Goal: Information Seeking & Learning: Learn about a topic

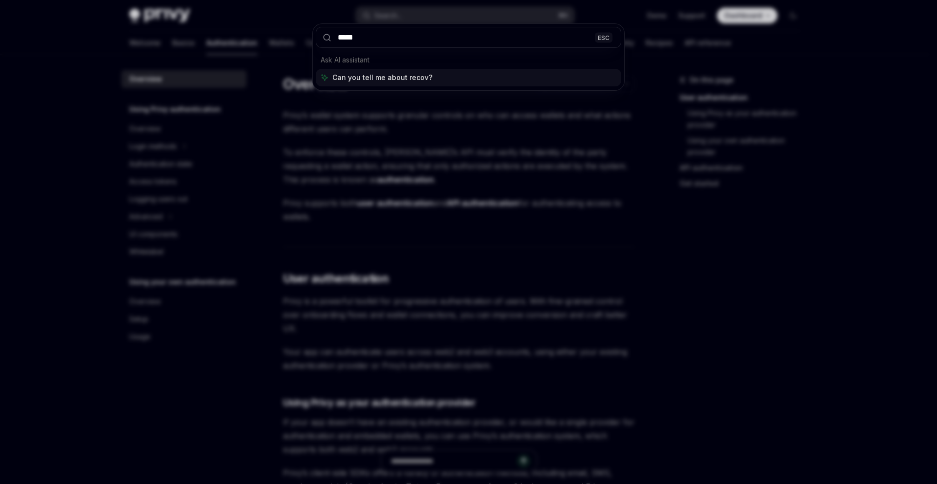
type input "******"
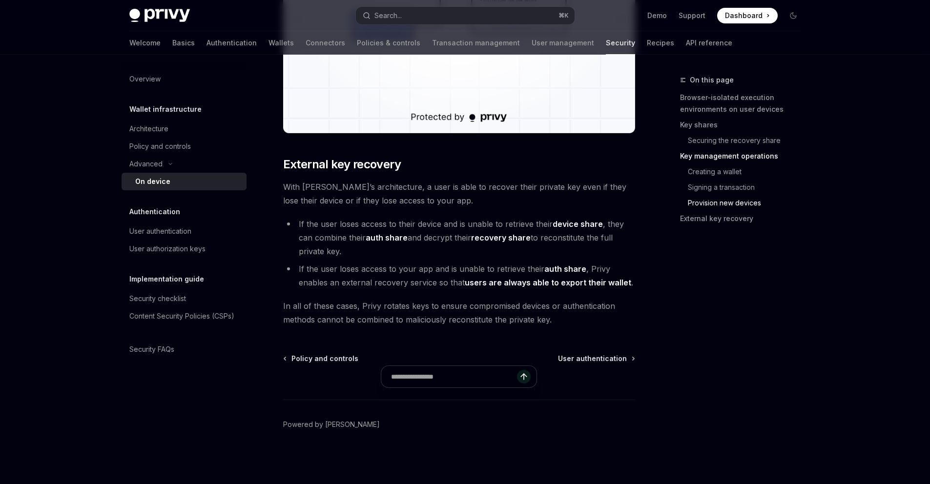
scroll to position [2923, 0]
click at [171, 237] on div "User authentication" at bounding box center [184, 232] width 111 height 12
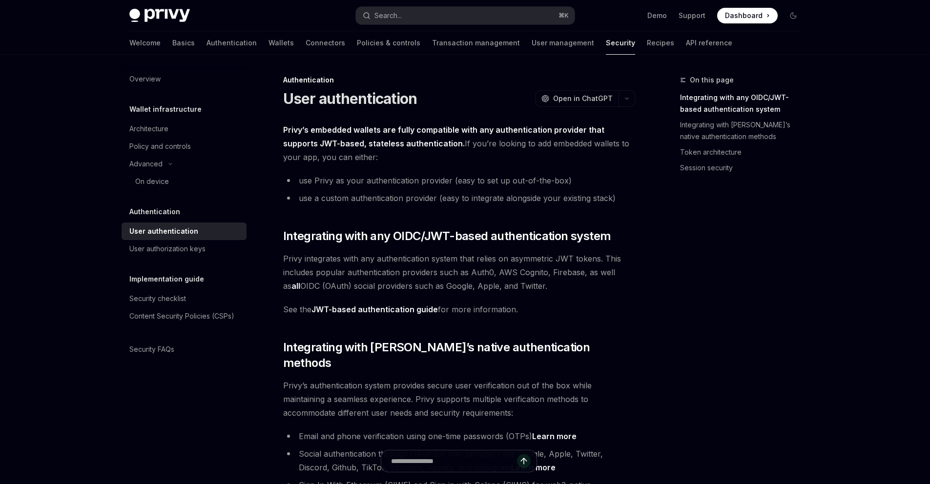
click at [150, 218] on div "Authentication" at bounding box center [184, 212] width 125 height 12
click at [129, 218] on h5 "Authentication" at bounding box center [154, 212] width 51 height 12
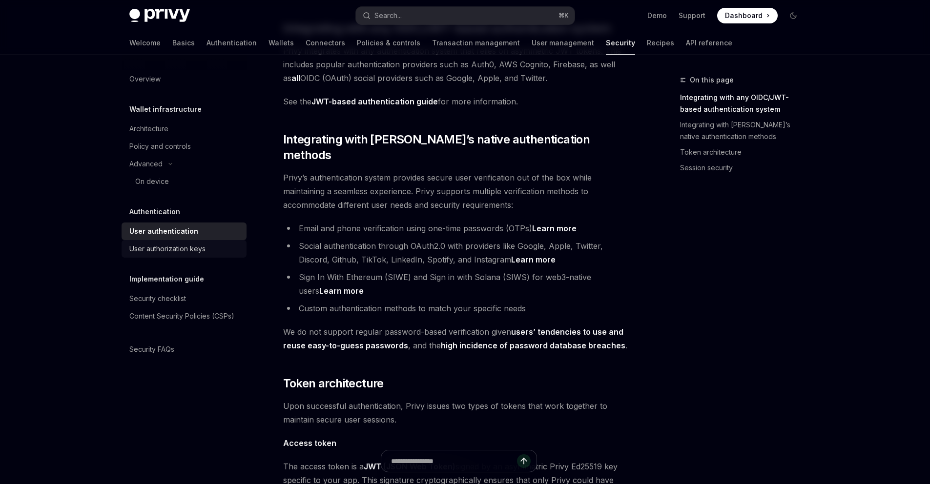
scroll to position [250, 0]
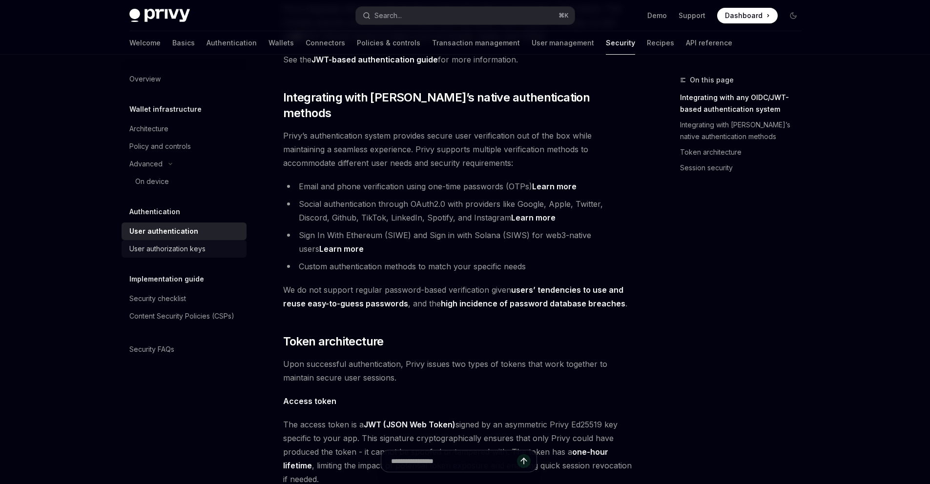
click at [129, 255] on div "User authorization keys" at bounding box center [167, 249] width 76 height 12
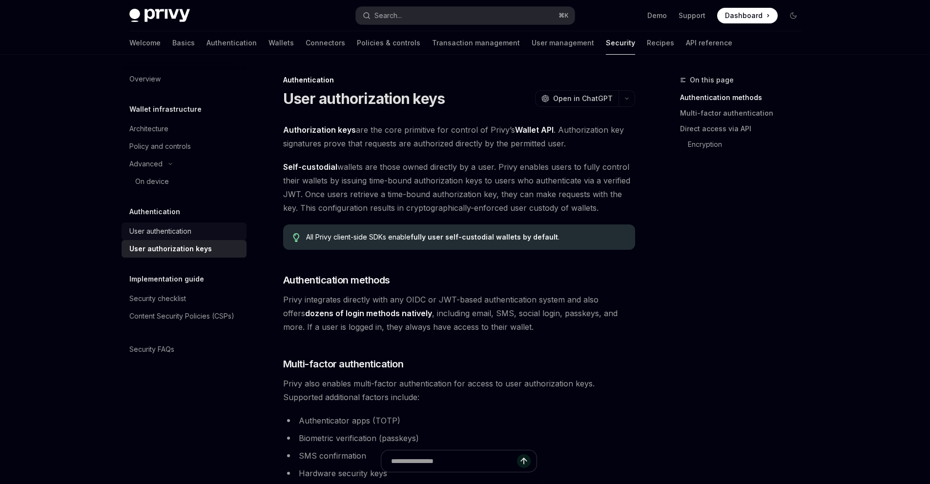
click at [129, 237] on div "User authentication" at bounding box center [160, 232] width 62 height 12
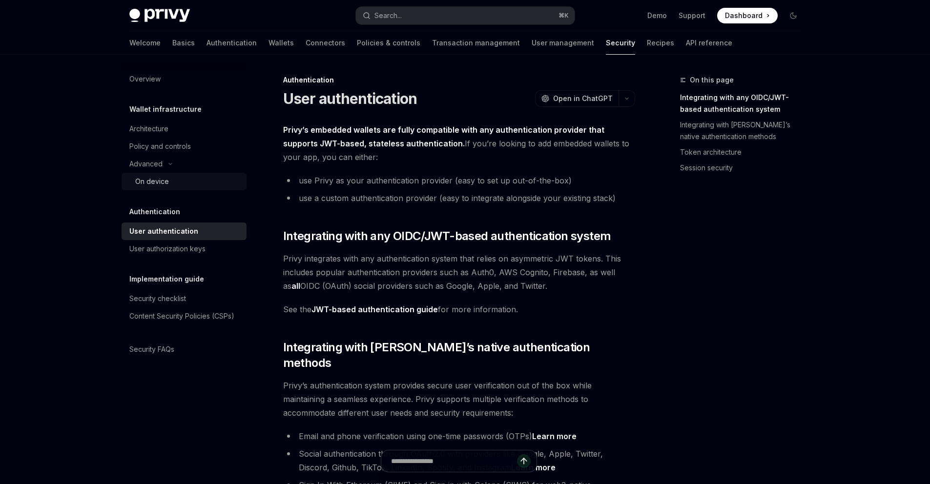
click at [135, 187] on div "On device" at bounding box center [152, 182] width 34 height 12
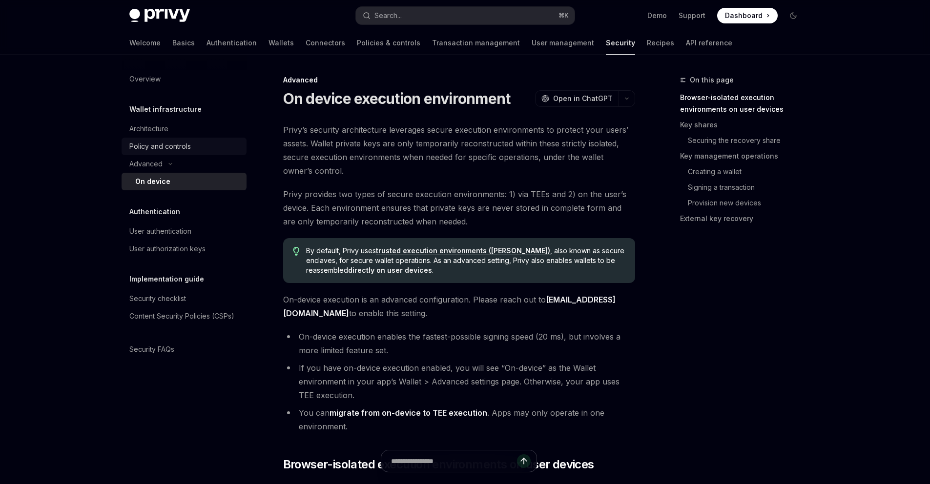
click at [129, 152] on div "Policy and controls" at bounding box center [160, 147] width 62 height 12
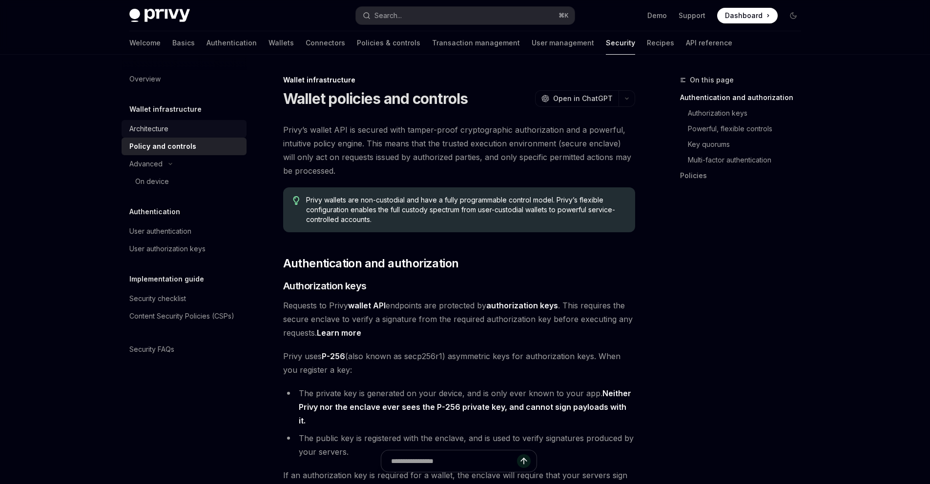
click at [129, 135] on div "Architecture" at bounding box center [148, 129] width 39 height 12
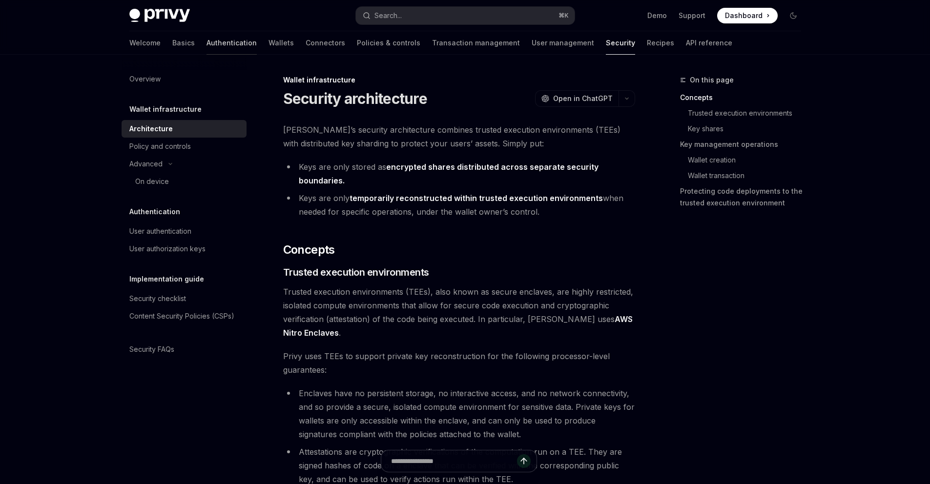
click at [207, 55] on link "Authentication" at bounding box center [232, 42] width 50 height 23
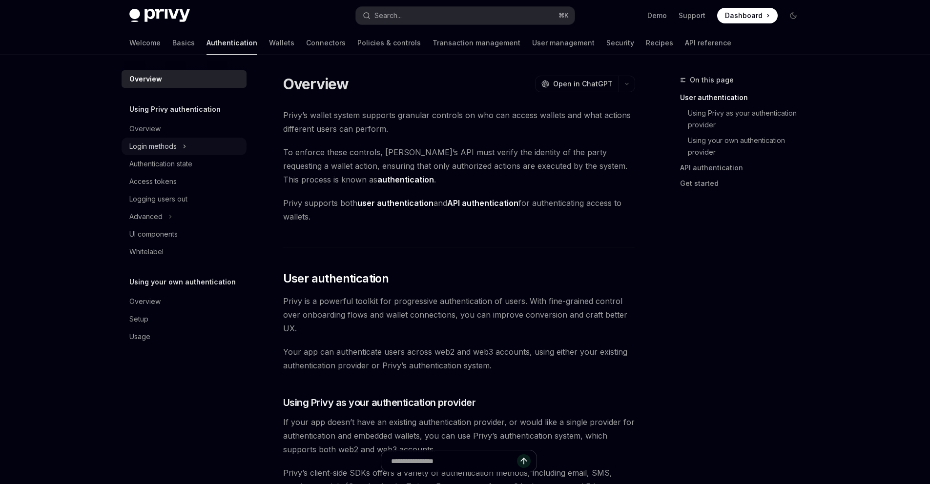
click at [122, 155] on div "Login methods" at bounding box center [184, 147] width 125 height 18
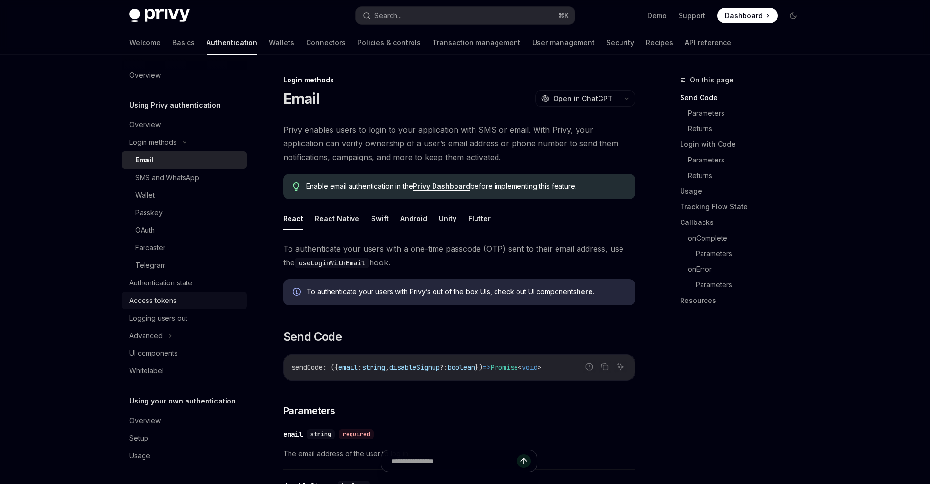
scroll to position [32, 0]
click at [129, 289] on div "Authentication state" at bounding box center [160, 283] width 63 height 12
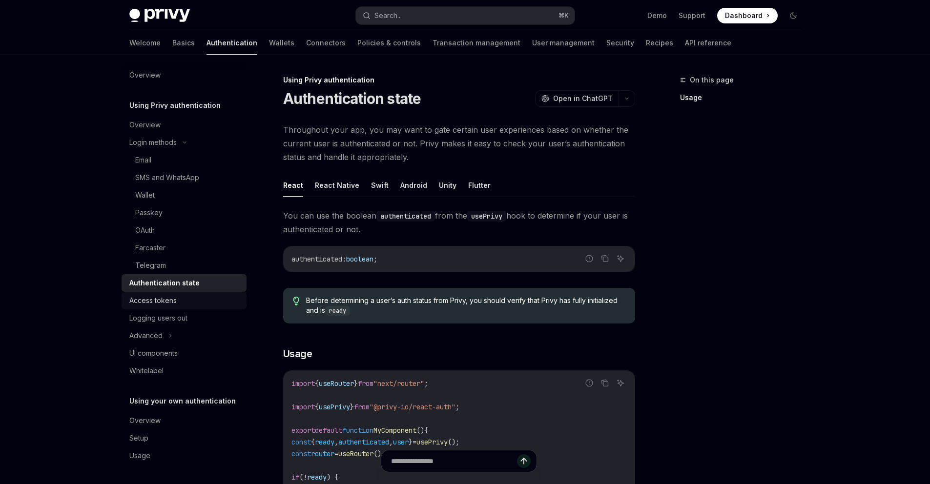
click at [122, 310] on link "Access tokens" at bounding box center [184, 301] width 125 height 18
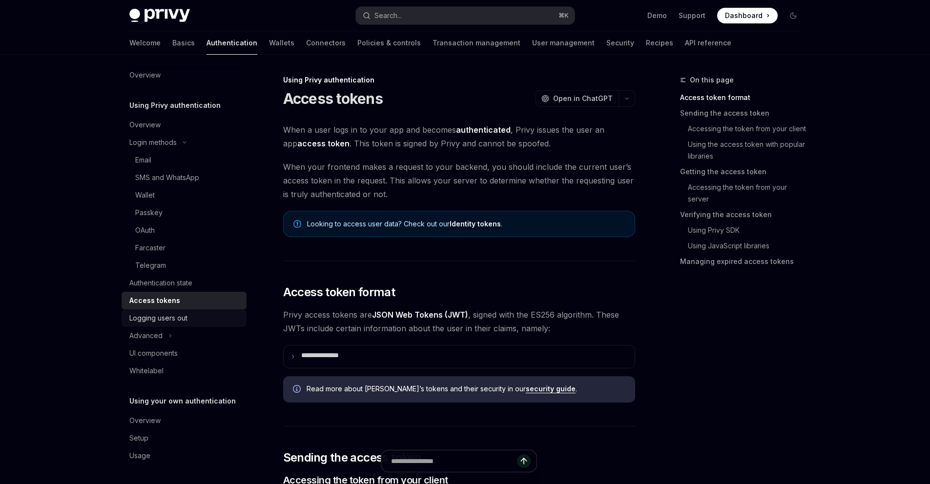
click at [129, 324] on div "Logging users out" at bounding box center [158, 318] width 58 height 12
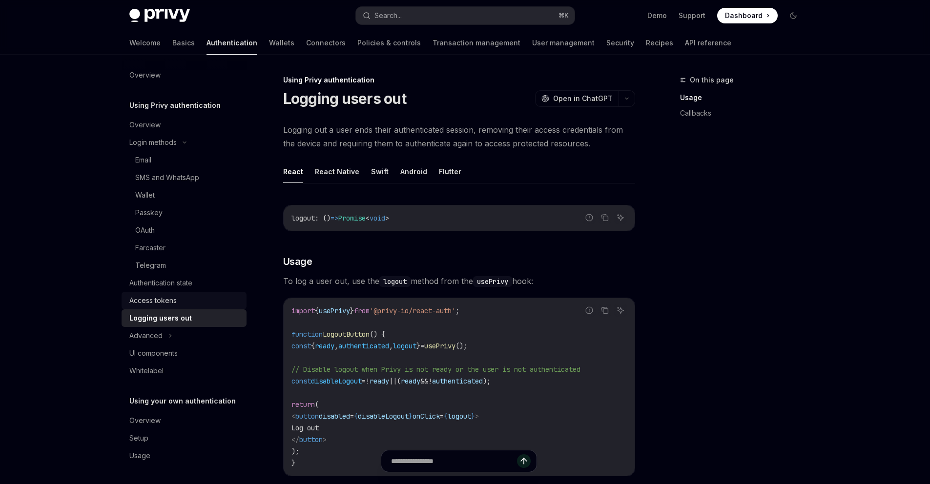
scroll to position [126, 0]
click at [129, 348] on div "UI components" at bounding box center [184, 354] width 111 height 12
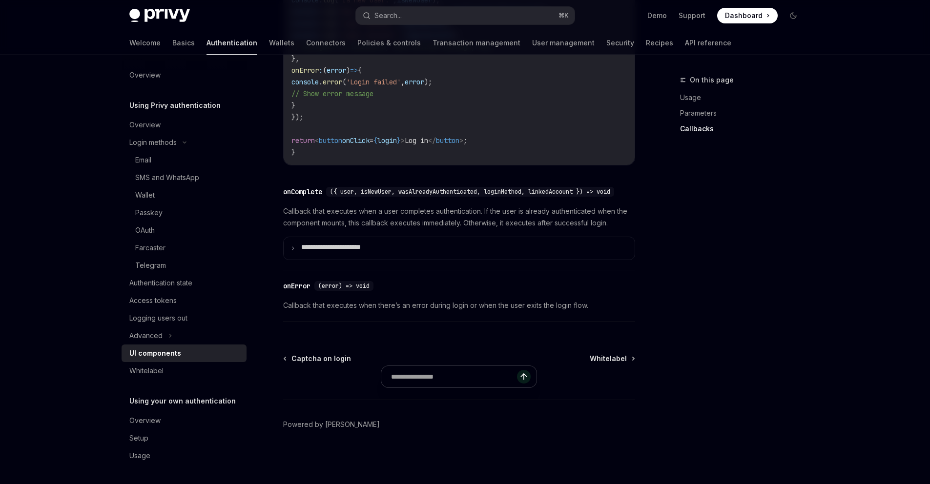
scroll to position [1852, 0]
click at [129, 277] on div "Authentication state" at bounding box center [160, 283] width 63 height 12
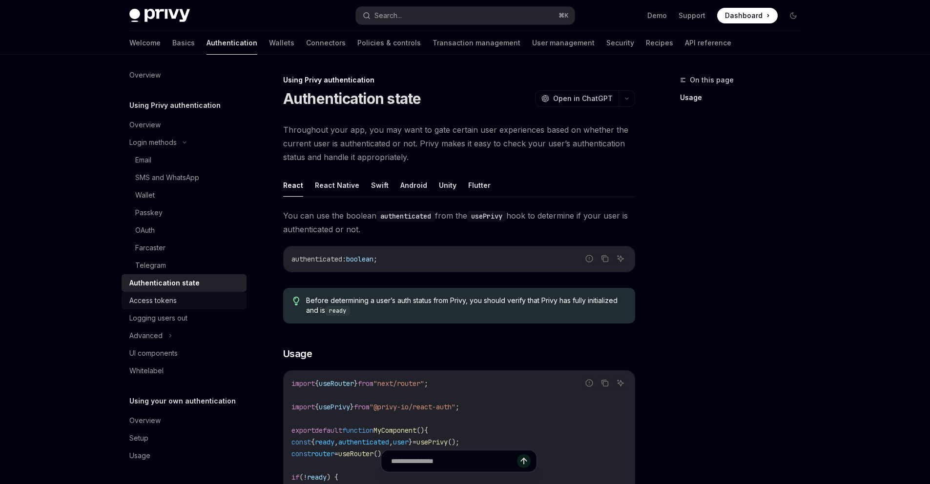
click at [129, 295] on div "Access tokens" at bounding box center [152, 301] width 47 height 12
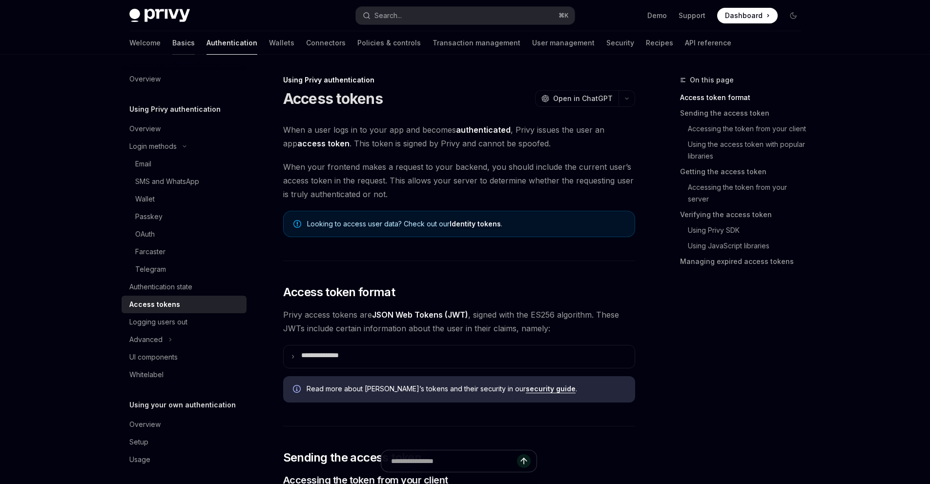
click at [172, 55] on link "Basics" at bounding box center [183, 42] width 22 height 23
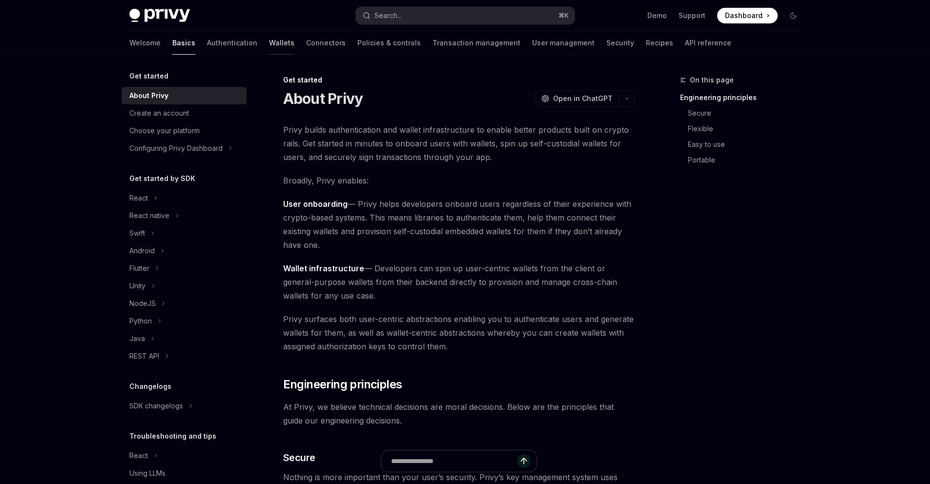
click at [269, 55] on link "Wallets" at bounding box center [281, 42] width 25 height 23
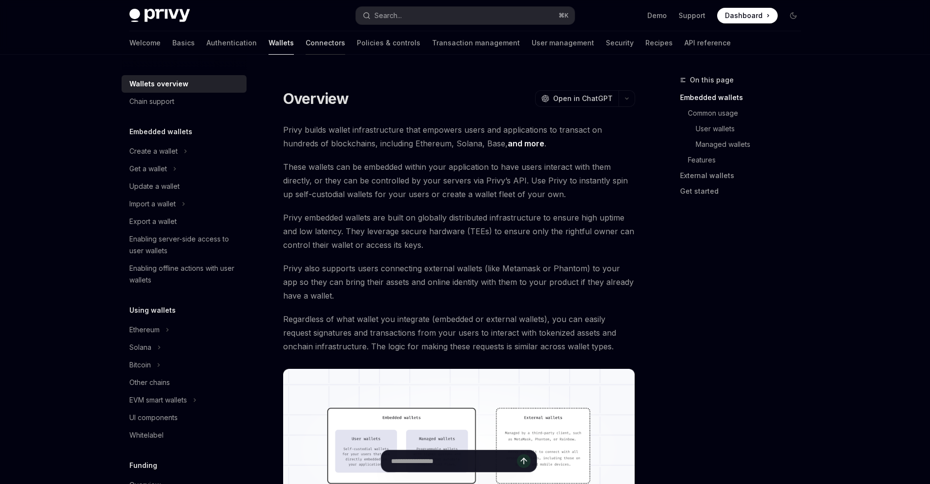
click at [306, 55] on link "Connectors" at bounding box center [326, 42] width 40 height 23
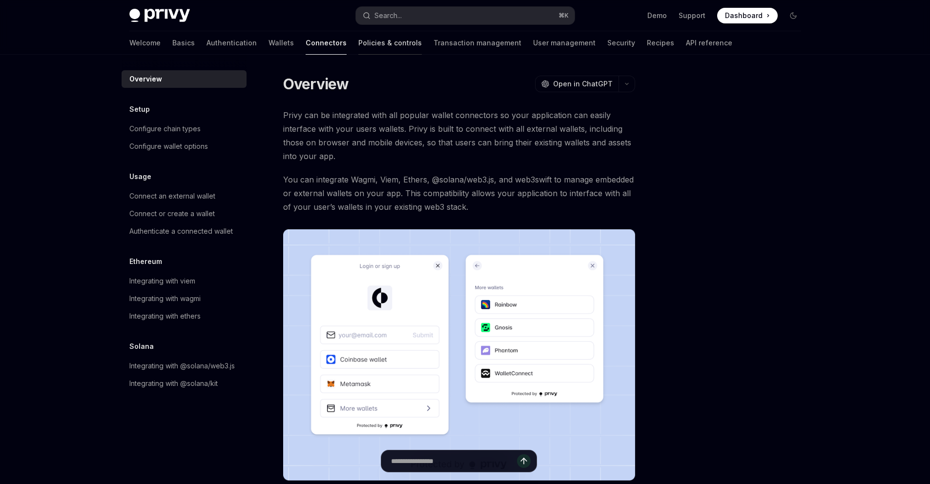
click at [358, 55] on link "Policies & controls" at bounding box center [389, 42] width 63 height 23
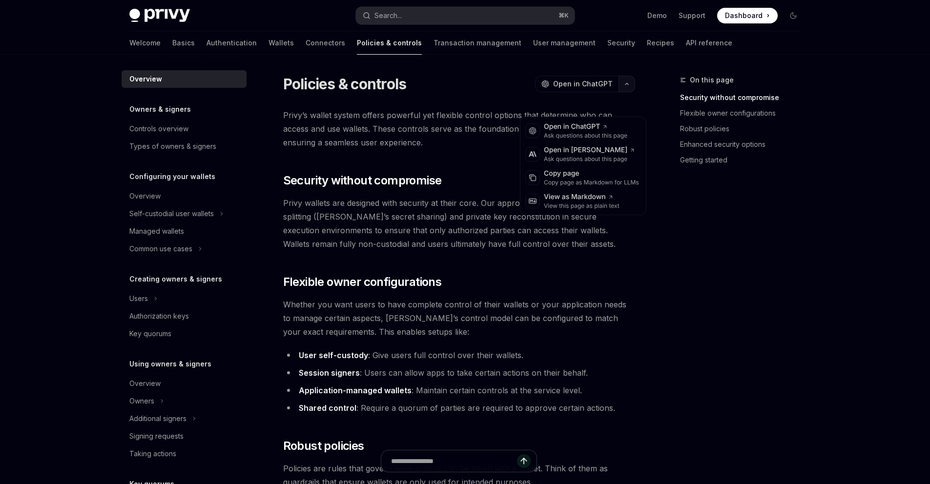
click at [635, 92] on button "button" at bounding box center [627, 84] width 17 height 17
click at [129, 17] on img at bounding box center [159, 16] width 61 height 14
type textarea "*"
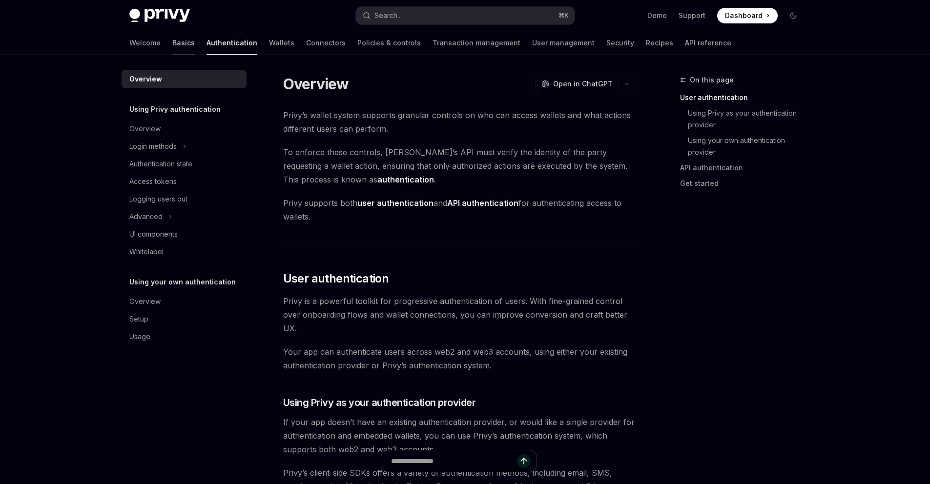
click at [172, 50] on link "Basics" at bounding box center [183, 42] width 22 height 23
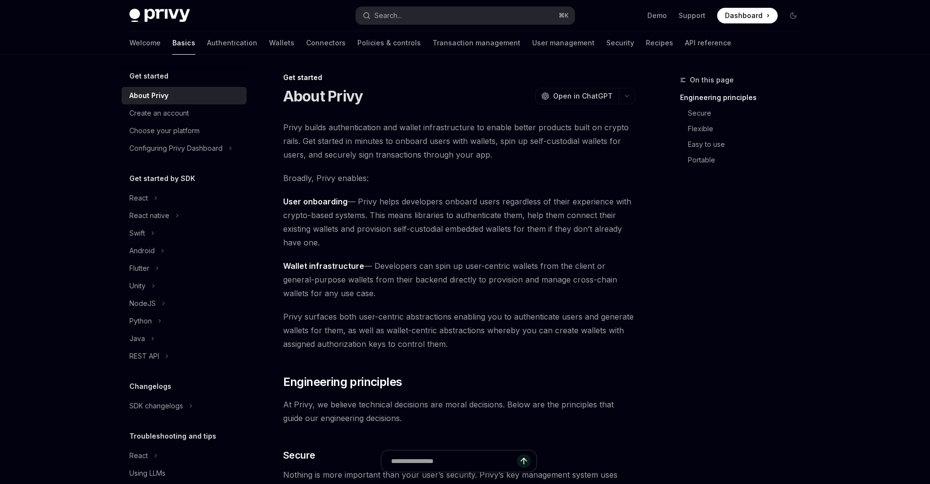
scroll to position [5, 0]
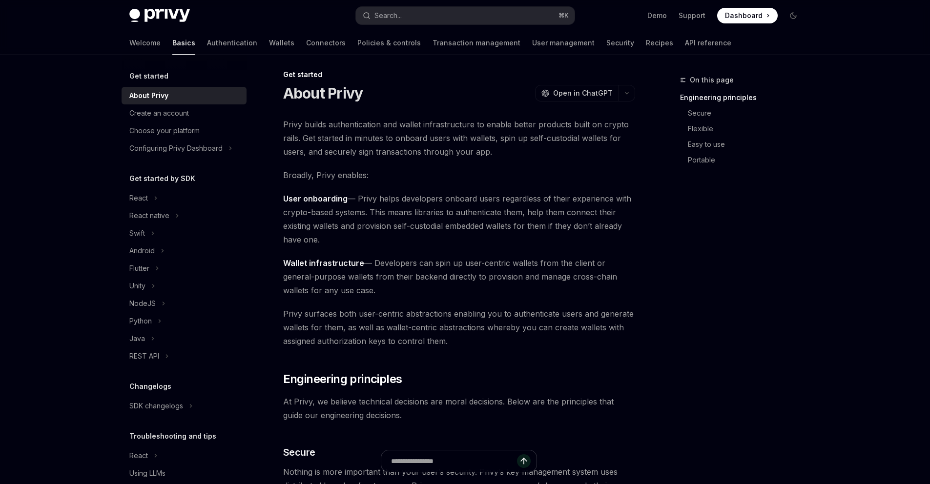
click at [129, 22] on img at bounding box center [159, 16] width 61 height 14
type textarea "*"
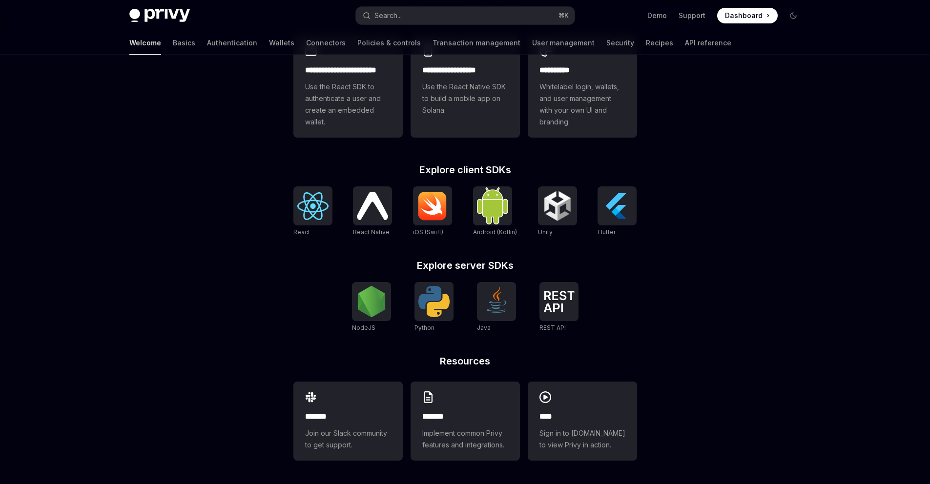
scroll to position [431, 0]
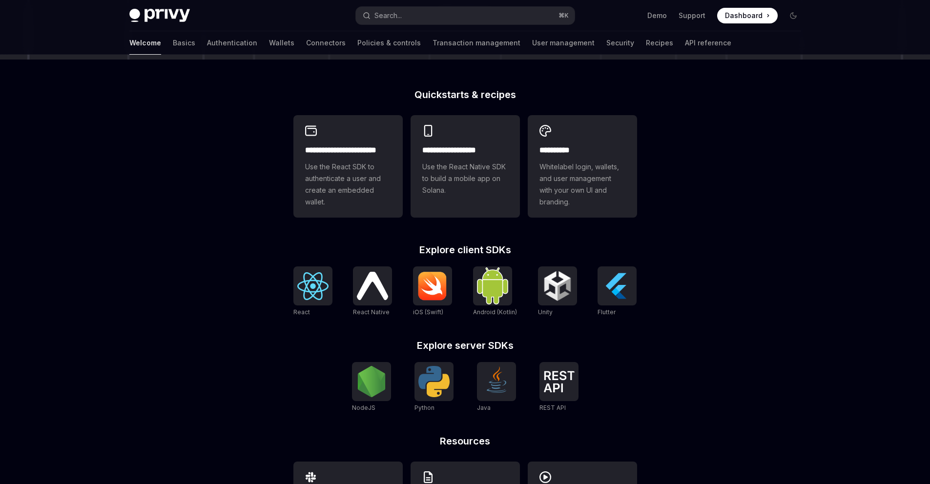
scroll to position [156, 0]
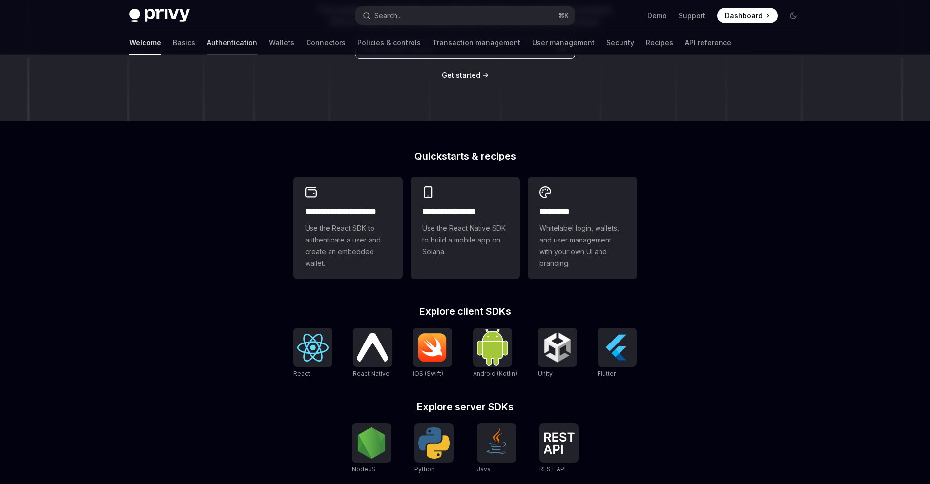
click at [207, 55] on link "Authentication" at bounding box center [232, 42] width 50 height 23
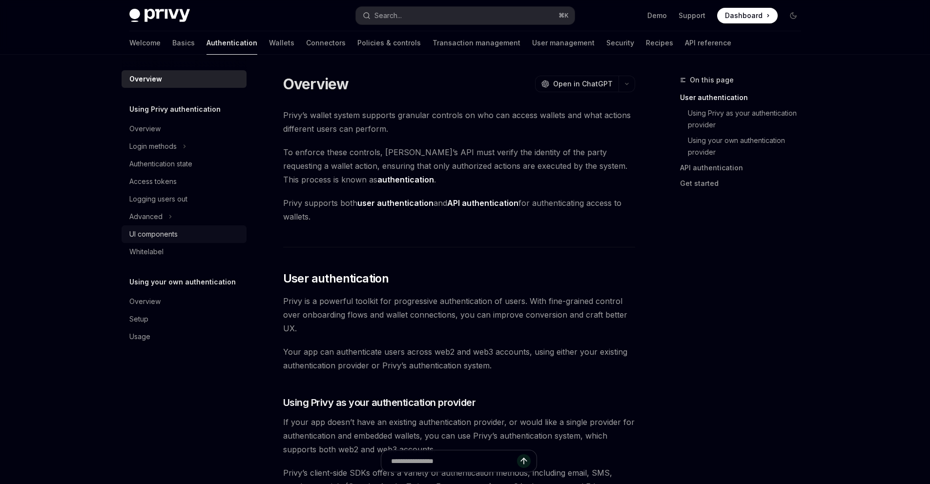
scroll to position [184, 0]
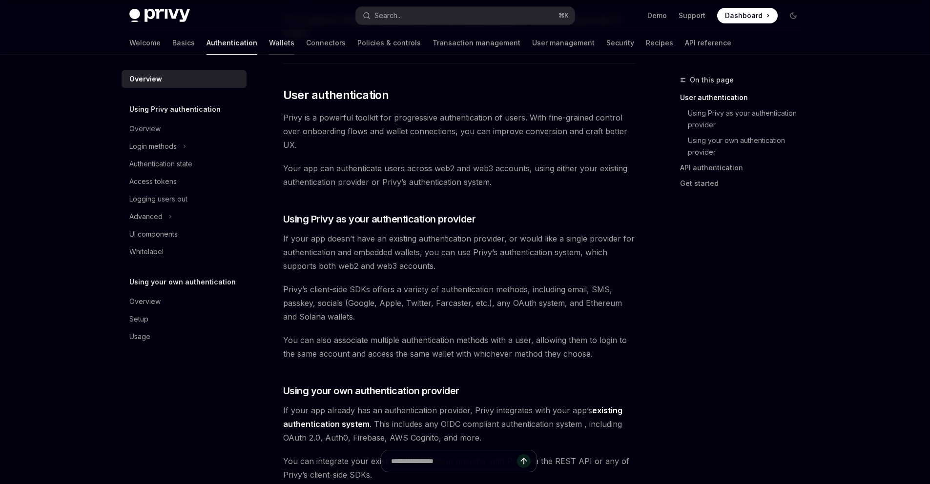
drag, startPoint x: 170, startPoint y: 57, endPoint x: 169, endPoint y: 62, distance: 5.1
click at [269, 55] on link "Wallets" at bounding box center [281, 42] width 25 height 23
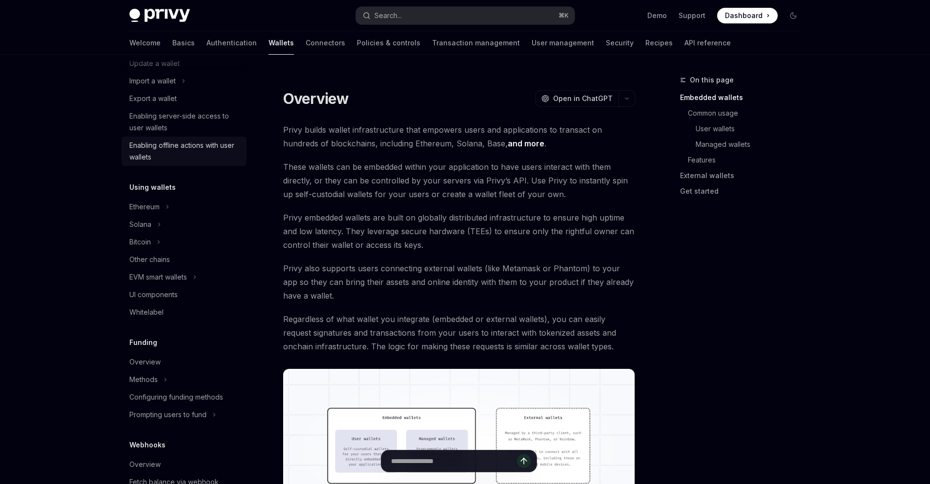
scroll to position [132, 0]
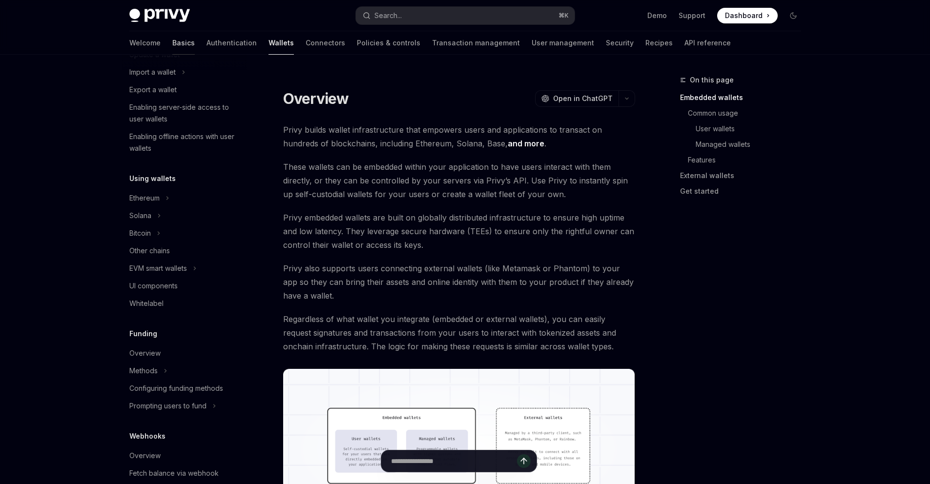
click at [172, 55] on link "Basics" at bounding box center [183, 42] width 22 height 23
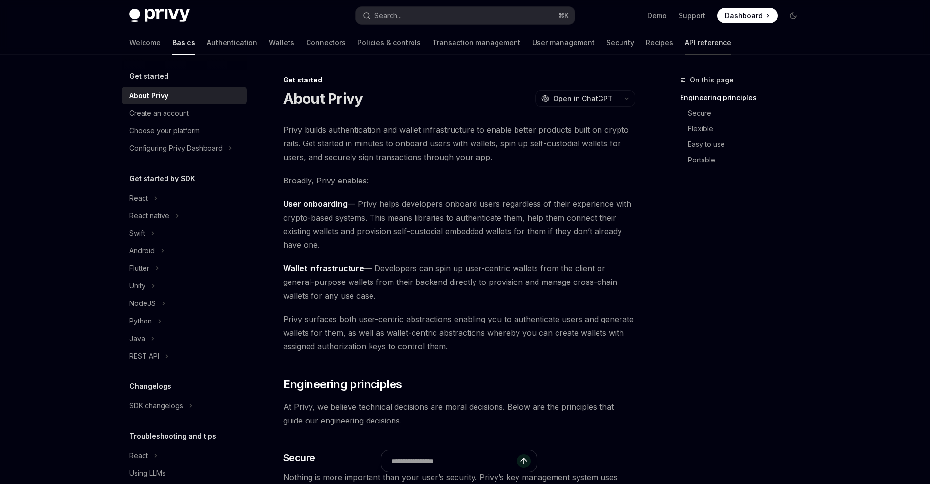
click at [699, 55] on link "API reference" at bounding box center [708, 42] width 46 height 23
type textarea "*"
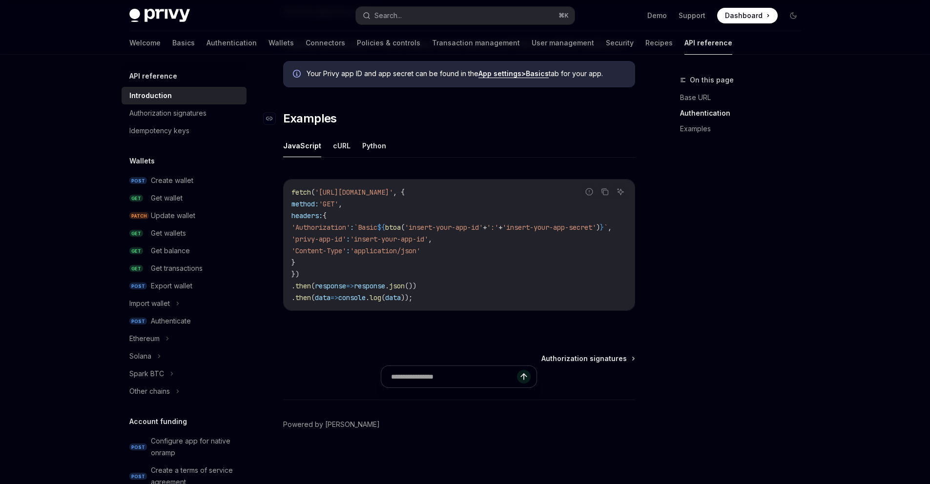
scroll to position [825, 0]
